Goal: Information Seeking & Learning: Understand process/instructions

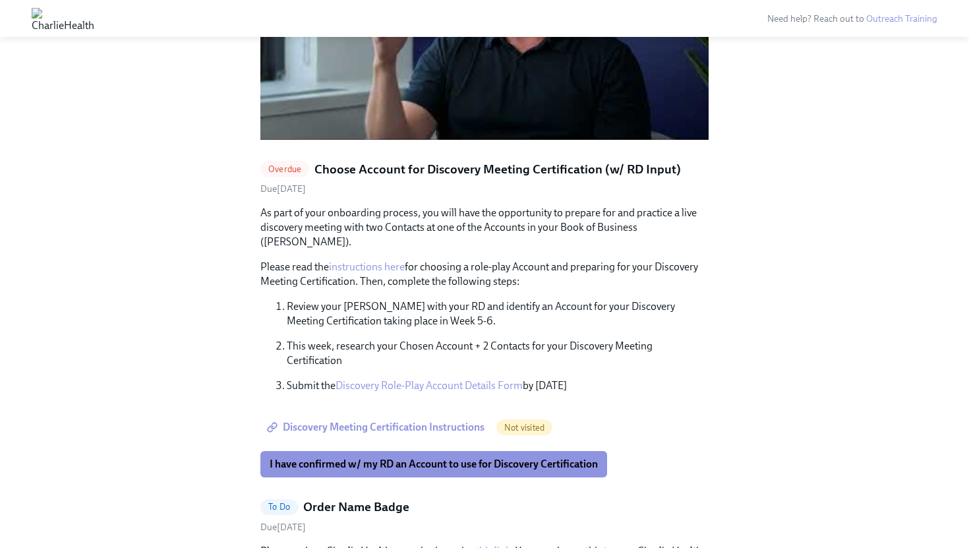
scroll to position [1270, 0]
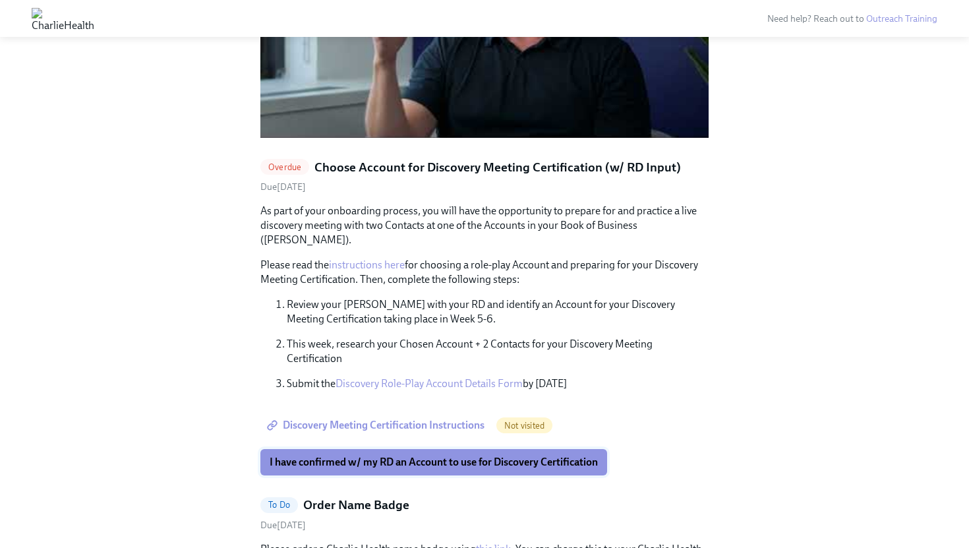
click at [392, 456] on span "I have confirmed w/ my RD an Account to use for Discovery Certification" at bounding box center [434, 462] width 328 height 13
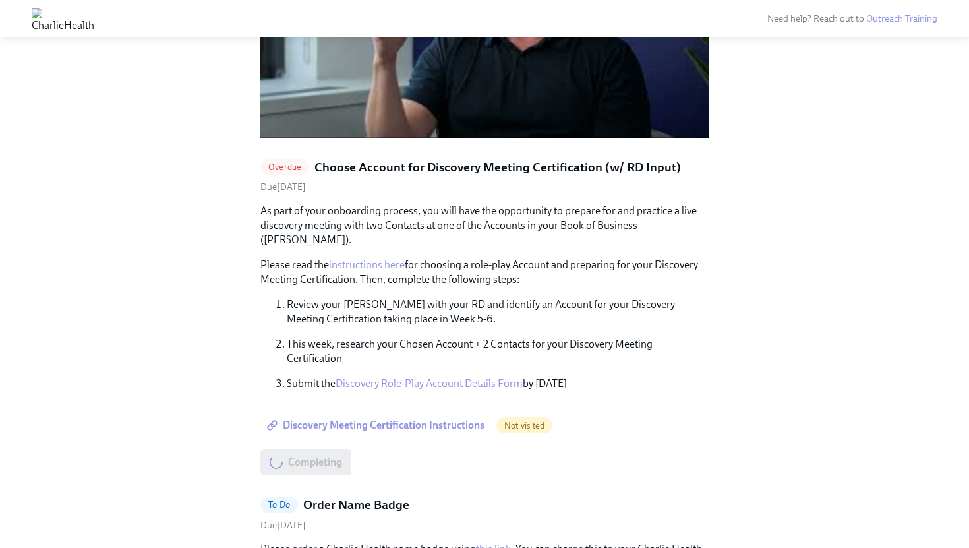
click at [395, 419] on span "Discovery Meeting Certification Instructions" at bounding box center [377, 425] width 215 height 13
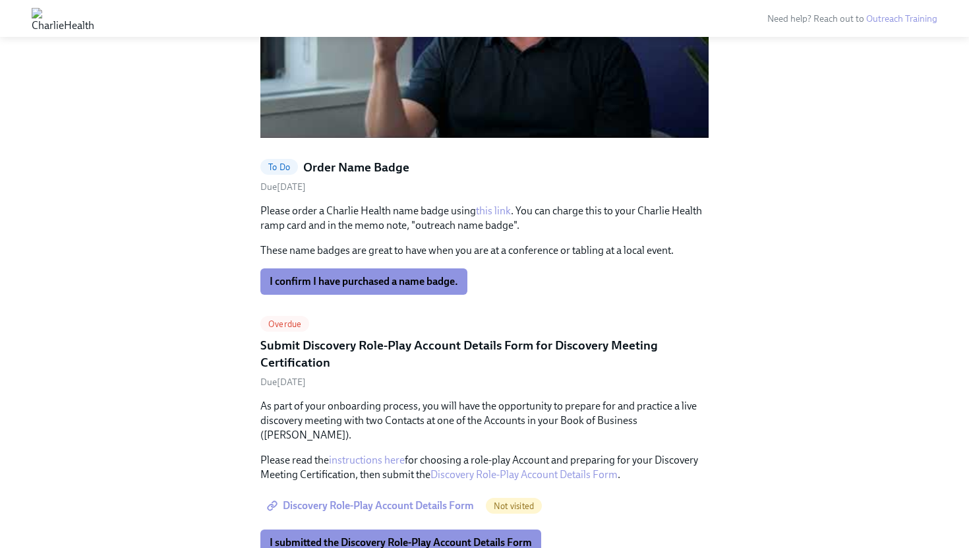
click at [495, 204] on link "this link" at bounding box center [493, 210] width 35 height 13
drag, startPoint x: 415, startPoint y: 198, endPoint x: 512, endPoint y: 199, distance: 96.3
click at [512, 204] on p "Please order a Charlie Health name badge using this link . You can charge this …" at bounding box center [484, 218] width 448 height 29
copy p "outreach name badge"
click at [371, 275] on span "I confirm I have purchased a name badge." at bounding box center [364, 281] width 189 height 13
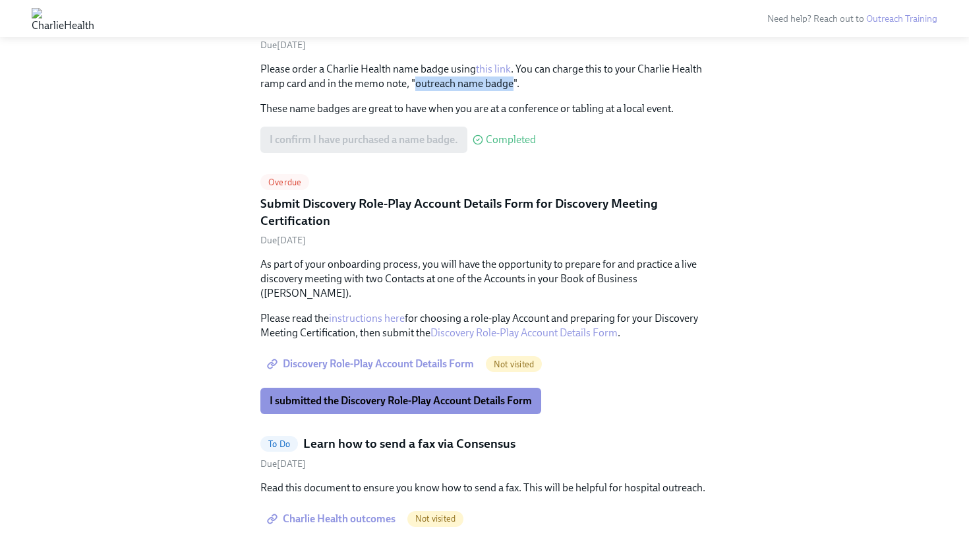
scroll to position [1254, 0]
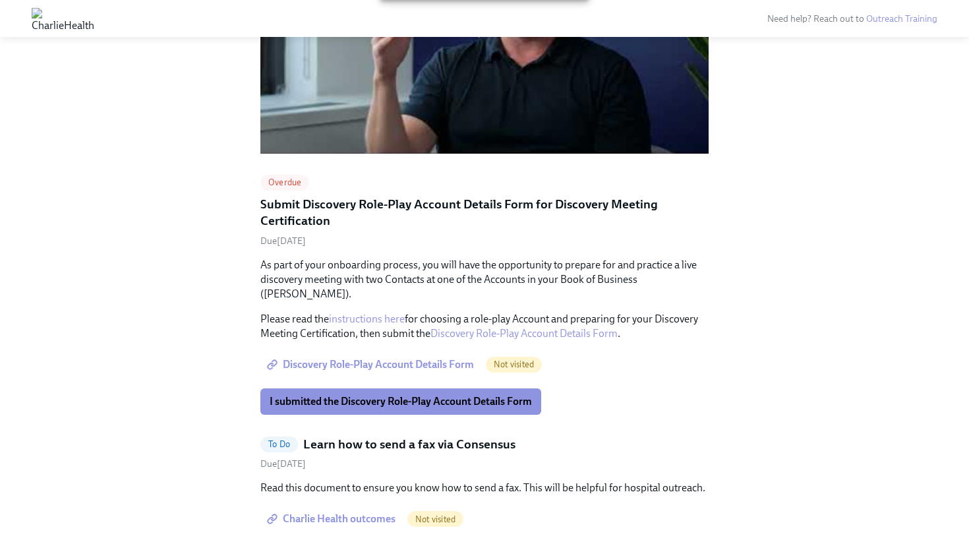
click at [388, 358] on span "Discovery Role-Play Account Details Form" at bounding box center [372, 364] width 204 height 13
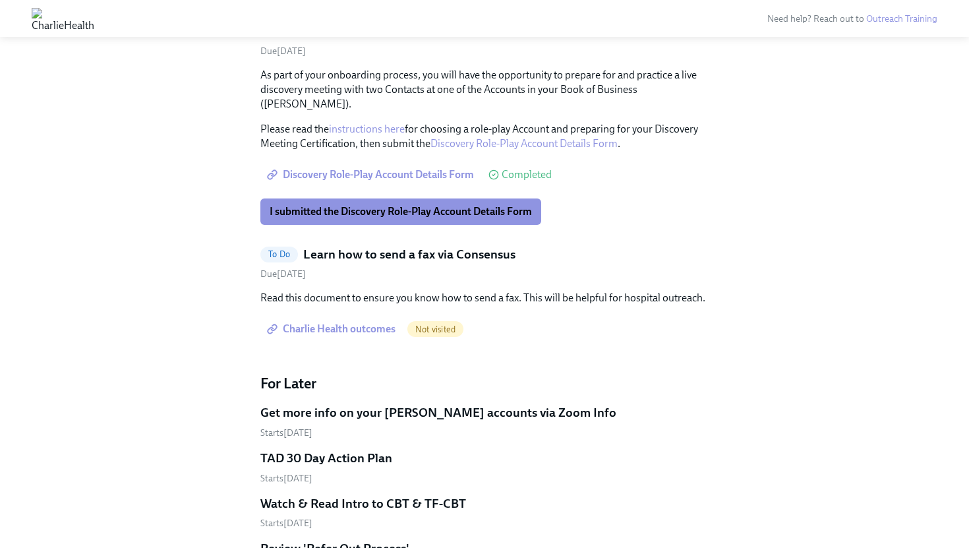
scroll to position [1443, 0]
click at [337, 323] on span "Charlie Health outcomes" at bounding box center [333, 329] width 126 height 13
click at [210, 278] on div "Hi [PERSON_NAME]! This is your personal task list for Clinical Outreach onboard…" at bounding box center [484, 441] width 927 height 3632
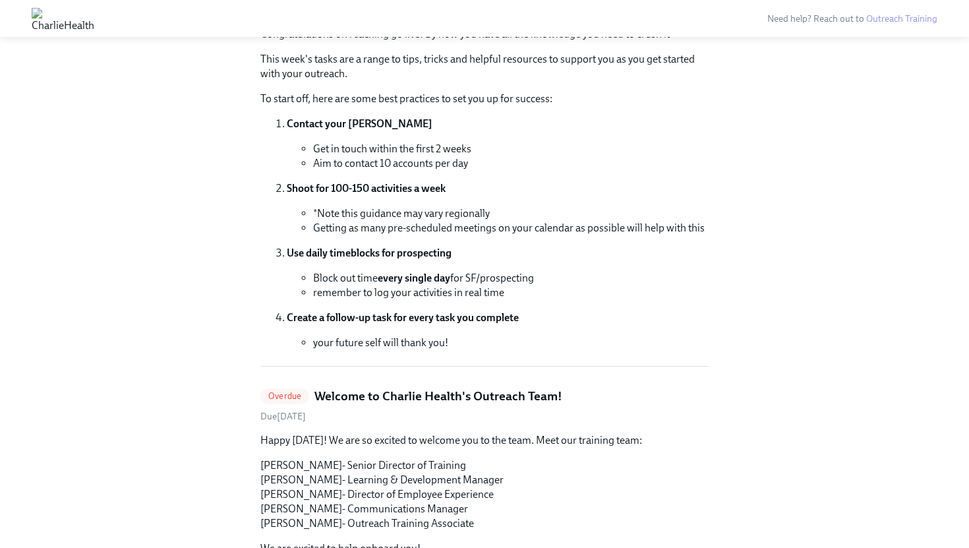
scroll to position [0, 0]
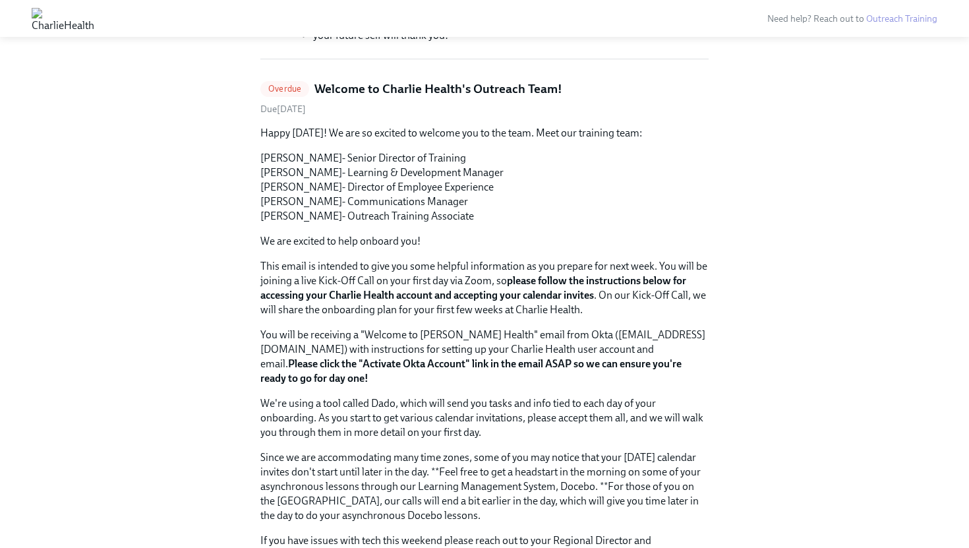
click at [392, 88] on h5 "Welcome to Charlie Health's Outreach Team!" at bounding box center [439, 88] width 248 height 17
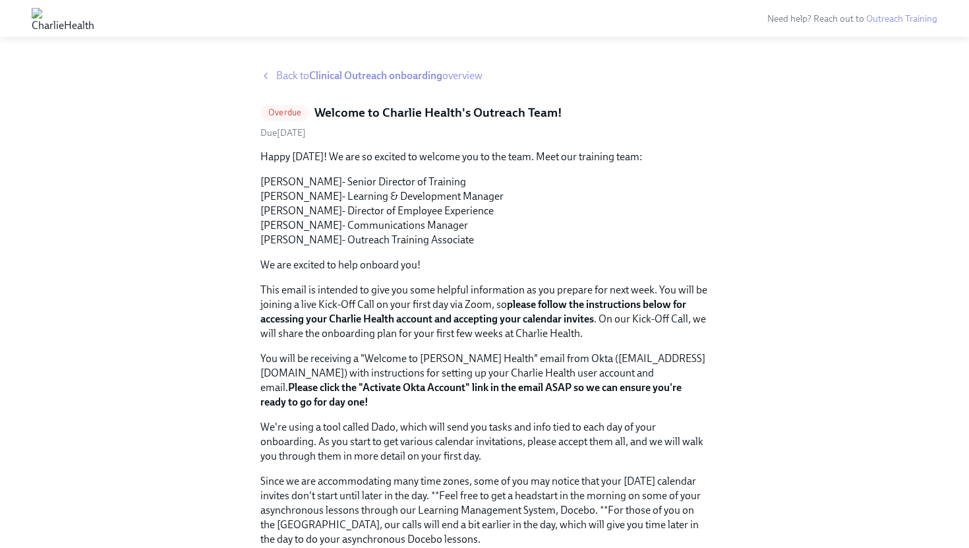
drag, startPoint x: 382, startPoint y: 362, endPoint x: 342, endPoint y: 181, distance: 185.2
click at [369, 341] on div "Happy [DATE]! We are so excited to welcome you to the team. Meet our training t…" at bounding box center [484, 420] width 448 height 541
click at [295, 279] on div "Happy [DATE]! We are so excited to welcome you to the team. Meet our training t…" at bounding box center [484, 420] width 448 height 541
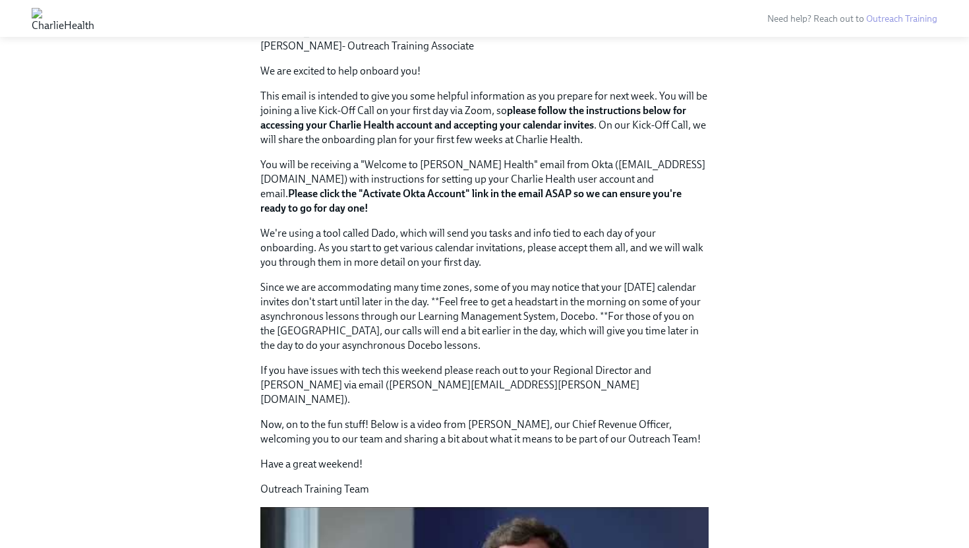
scroll to position [439, 0]
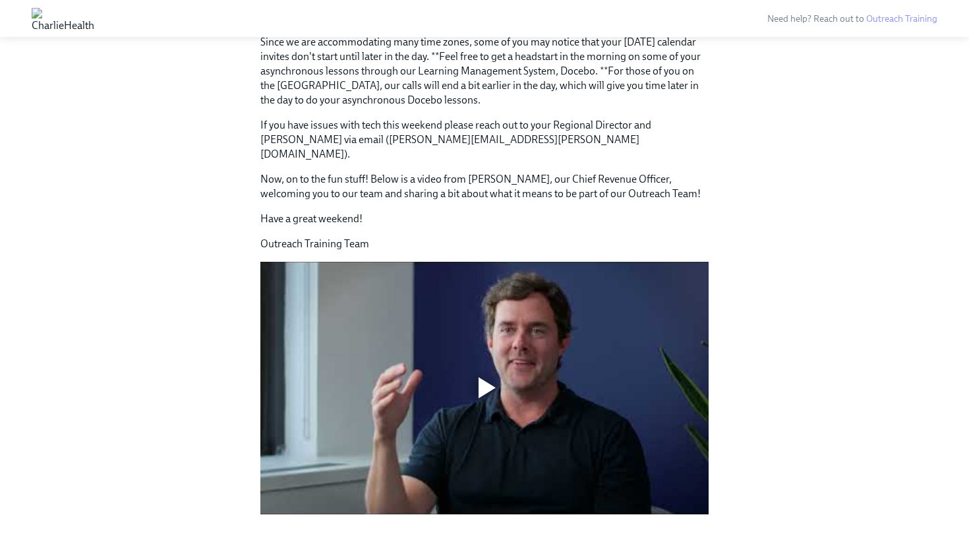
click at [485, 377] on div at bounding box center [487, 387] width 17 height 21
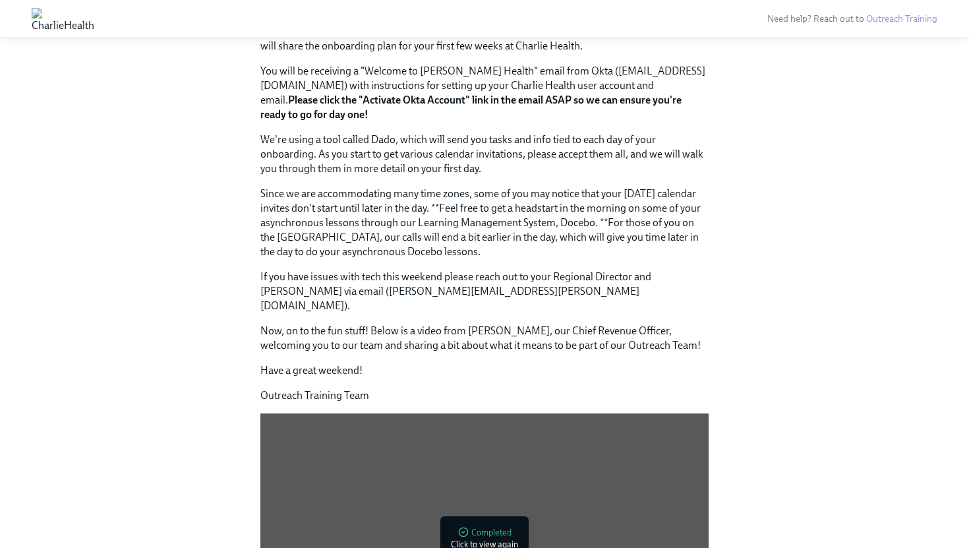
scroll to position [0, 0]
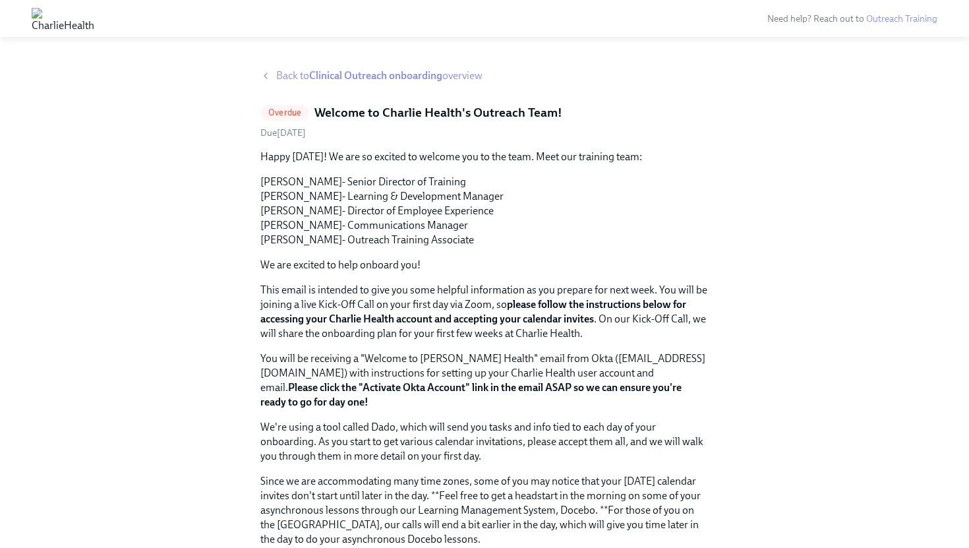
click at [361, 76] on strong "Clinical Outreach onboarding" at bounding box center [375, 75] width 133 height 13
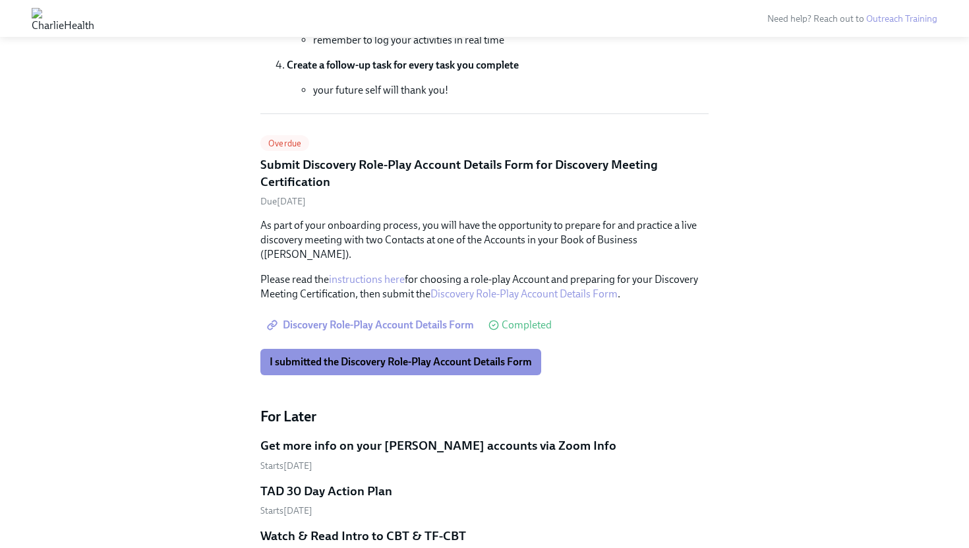
scroll to position [419, 0]
